Goal: Task Accomplishment & Management: Manage account settings

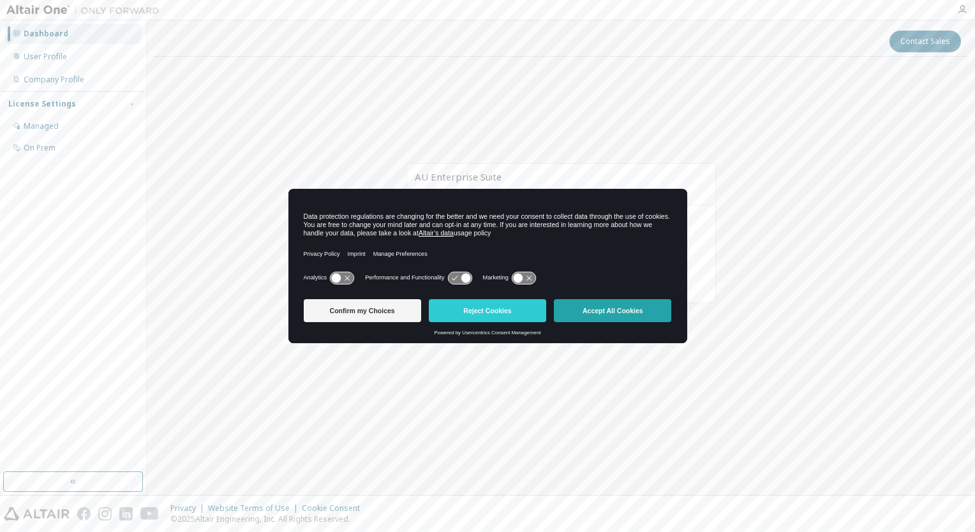
click at [620, 313] on button "Accept All Cookies" at bounding box center [612, 310] width 117 height 23
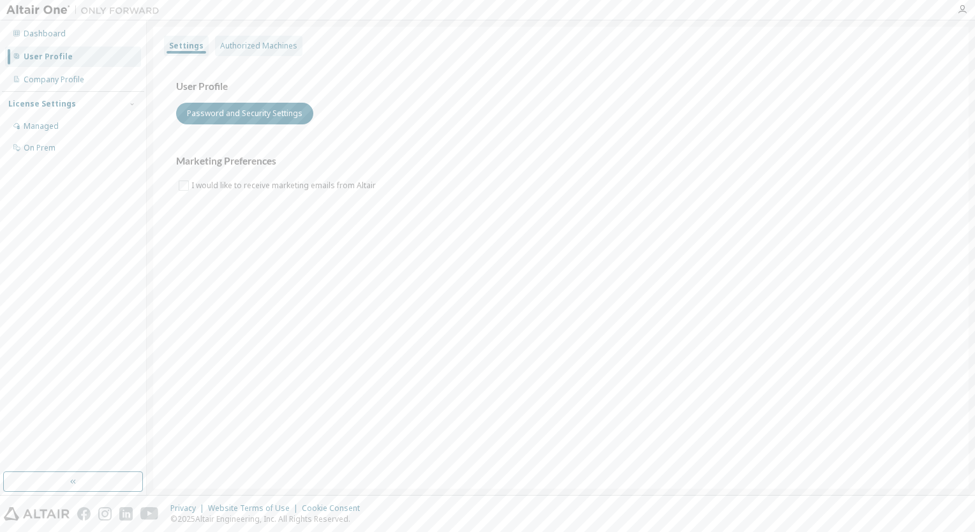
click at [244, 44] on div "Authorized Machines" at bounding box center [258, 46] width 77 height 10
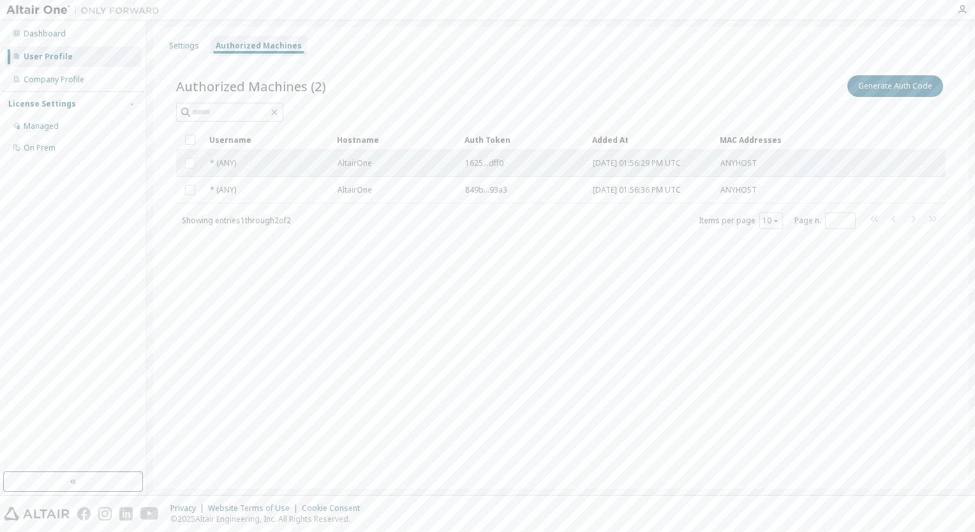
click at [222, 161] on span "* (ANY)" at bounding box center [223, 163] width 26 height 10
click at [235, 158] on span "* (ANY)" at bounding box center [223, 163] width 26 height 10
click at [100, 124] on div "Managed" at bounding box center [73, 126] width 136 height 20
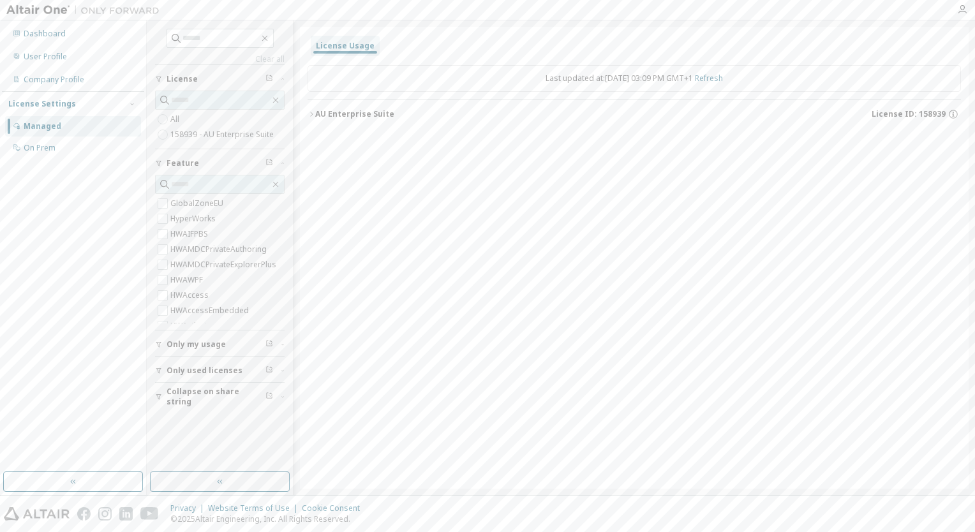
click at [357, 118] on div "AU Enterprise Suite" at bounding box center [354, 114] width 79 height 10
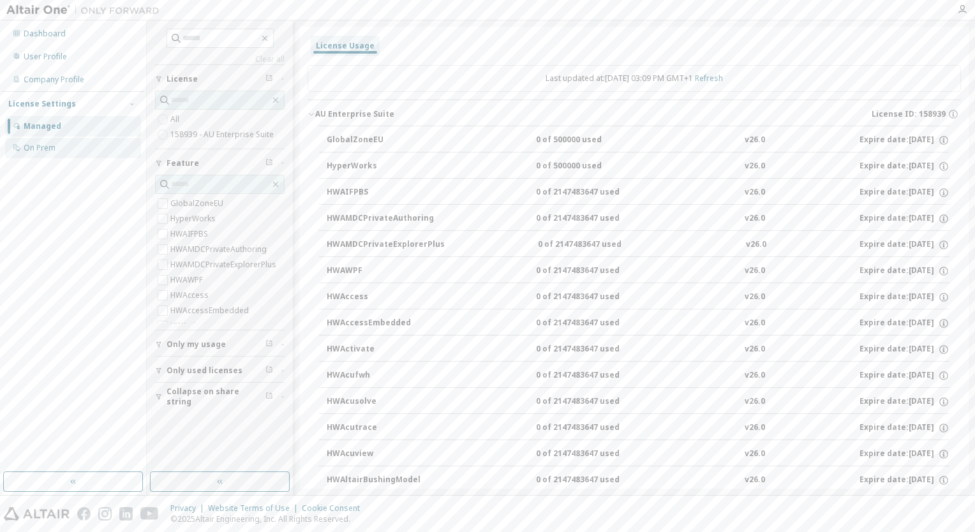
click at [74, 152] on div "On Prem" at bounding box center [73, 148] width 136 height 20
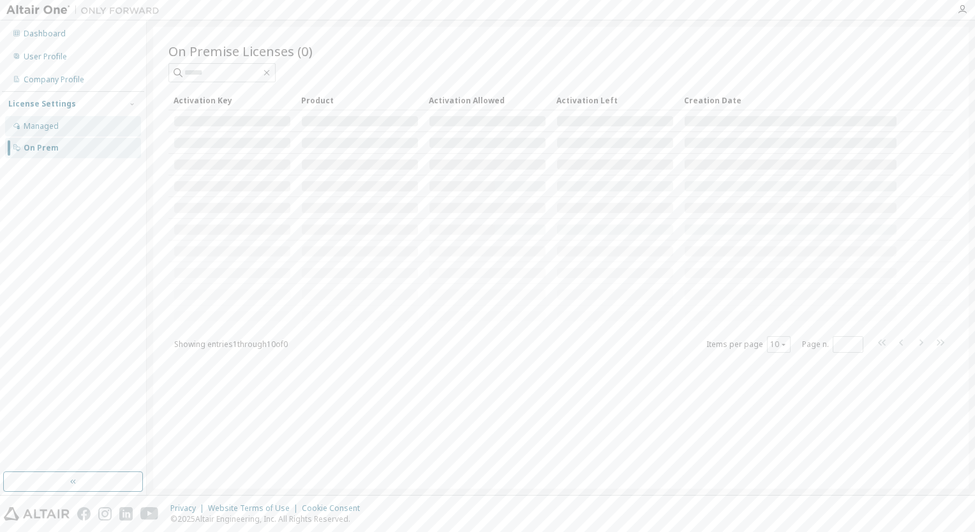
click at [71, 122] on div "Managed" at bounding box center [73, 126] width 136 height 20
